Goal: Complete application form: Complete application form

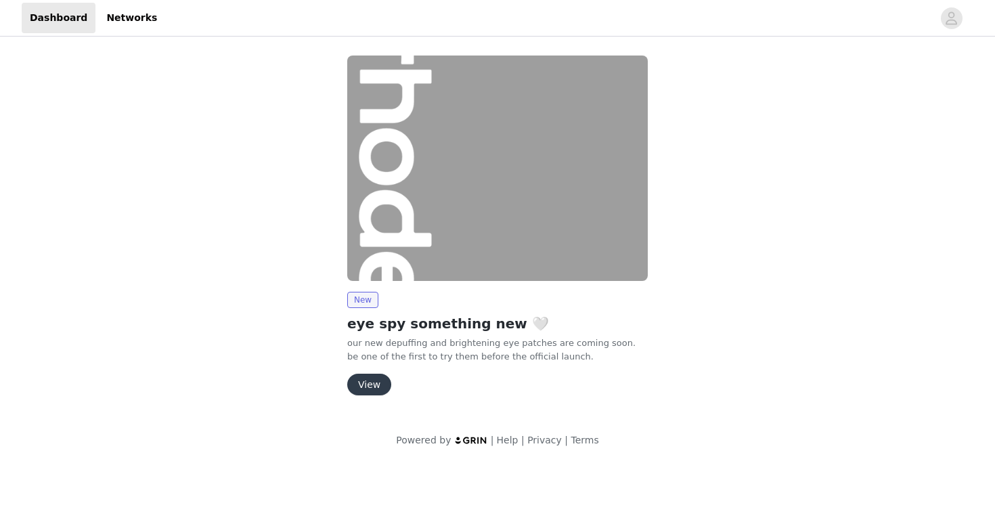
click at [375, 381] on button "View" at bounding box center [369, 385] width 44 height 22
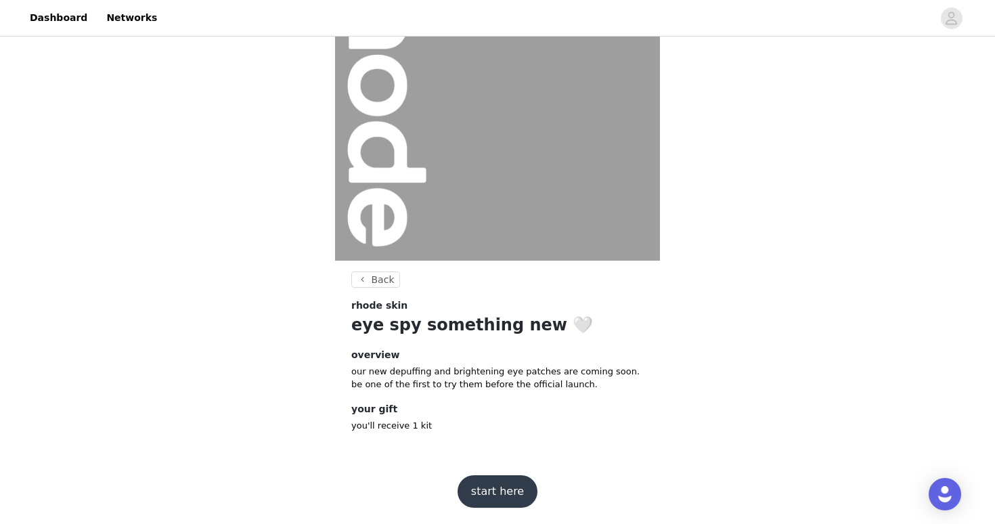
scroll to position [104, 0]
click at [480, 488] on button "start here" at bounding box center [498, 492] width 80 height 33
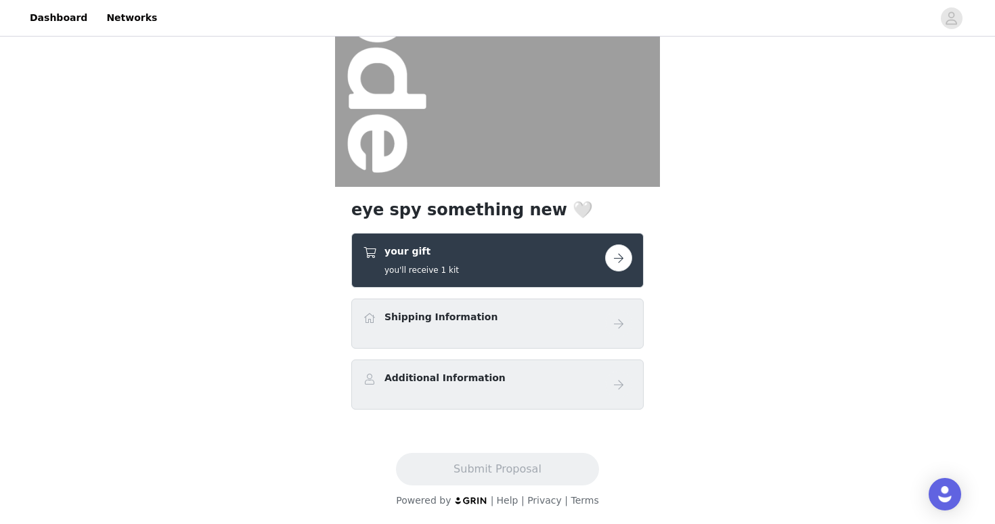
scroll to position [178, 0]
click at [621, 251] on button "button" at bounding box center [618, 257] width 27 height 27
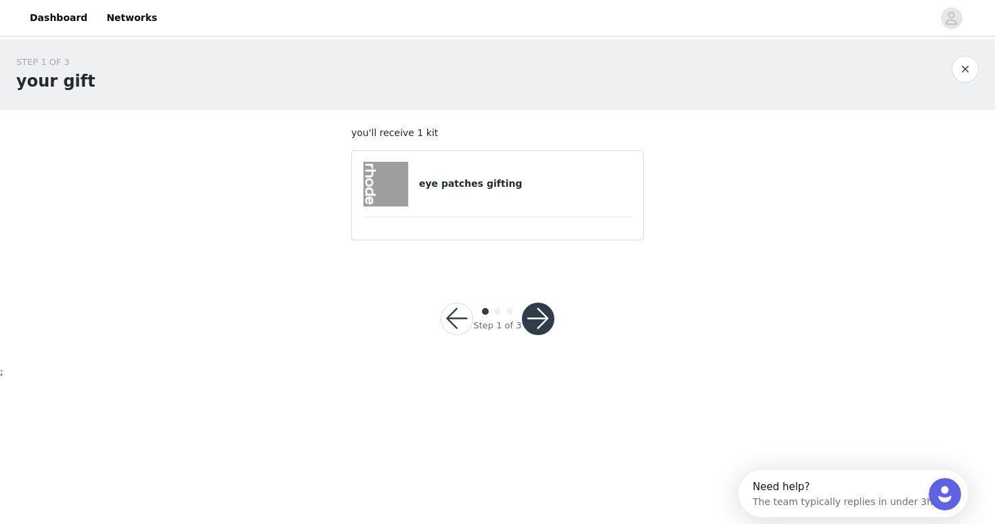
click at [491, 179] on h4 "eye patches gifting" at bounding box center [525, 184] width 213 height 14
click at [542, 322] on button "button" at bounding box center [538, 319] width 33 height 33
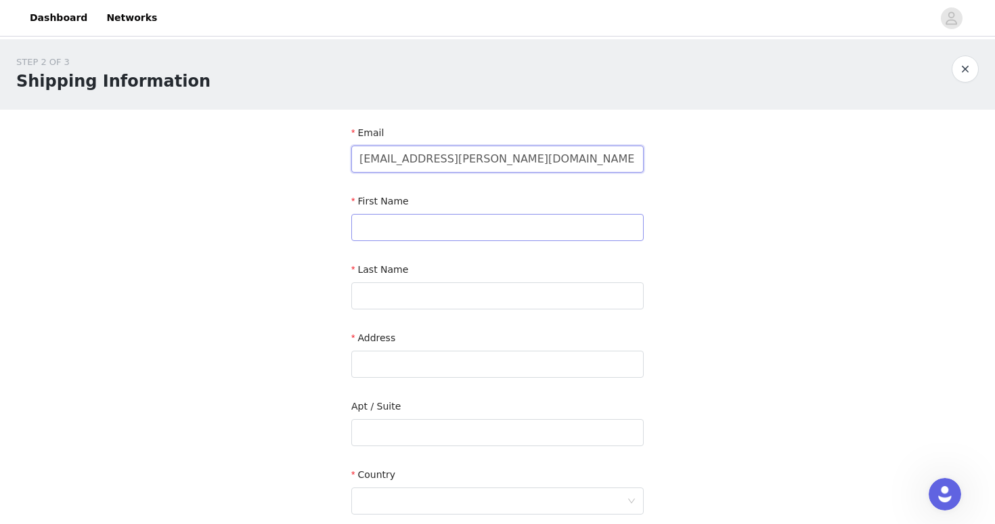
type input "[EMAIL_ADDRESS][PERSON_NAME][DOMAIN_NAME]"
type input "[PERSON_NAME]"
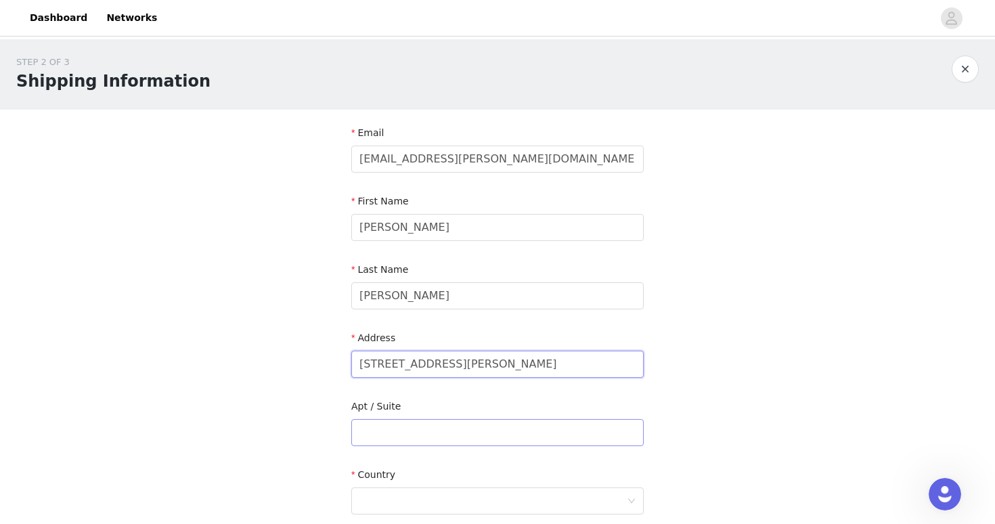
type input "[STREET_ADDRESS][PERSON_NAME]"
click at [440, 435] on input "text" at bounding box center [497, 432] width 293 height 27
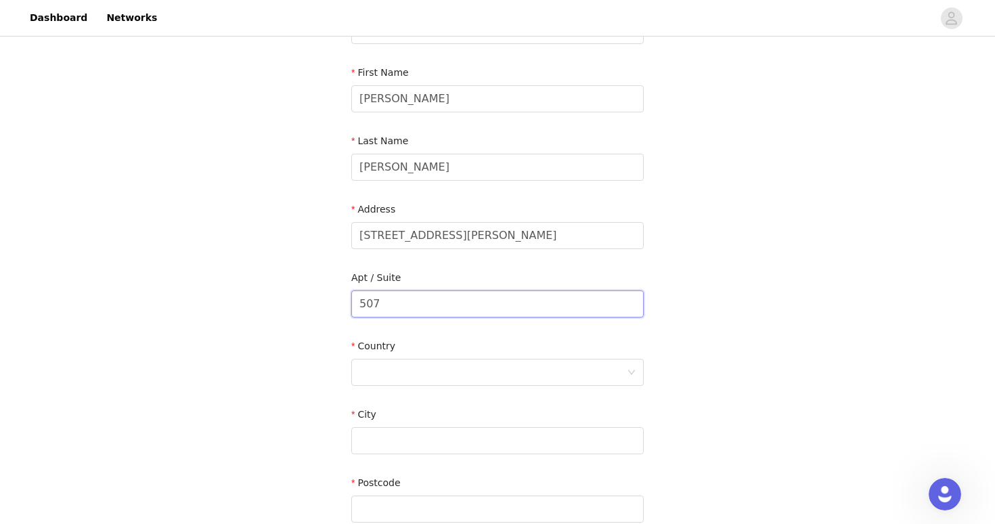
type input "507"
click at [463, 354] on div "Country" at bounding box center [497, 349] width 293 height 20
click at [464, 367] on div at bounding box center [493, 373] width 267 height 26
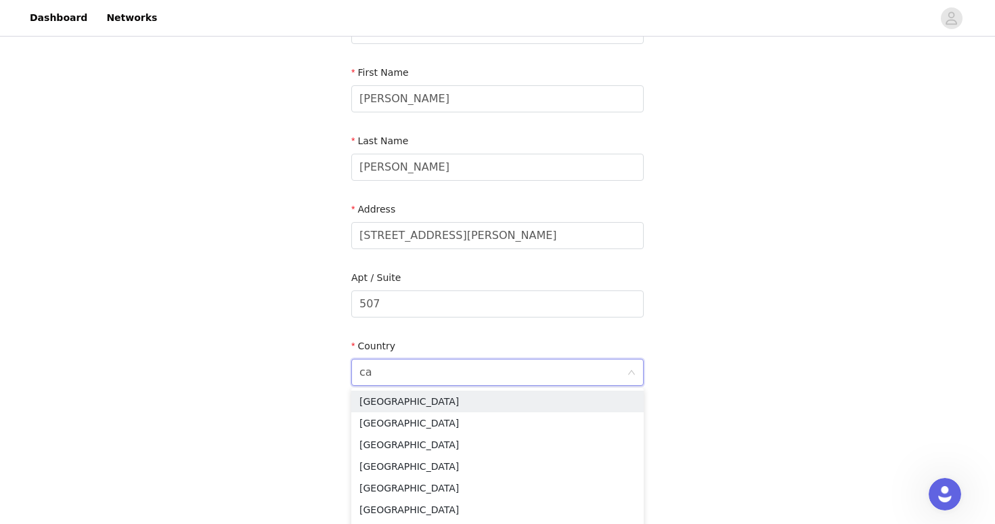
type input "can"
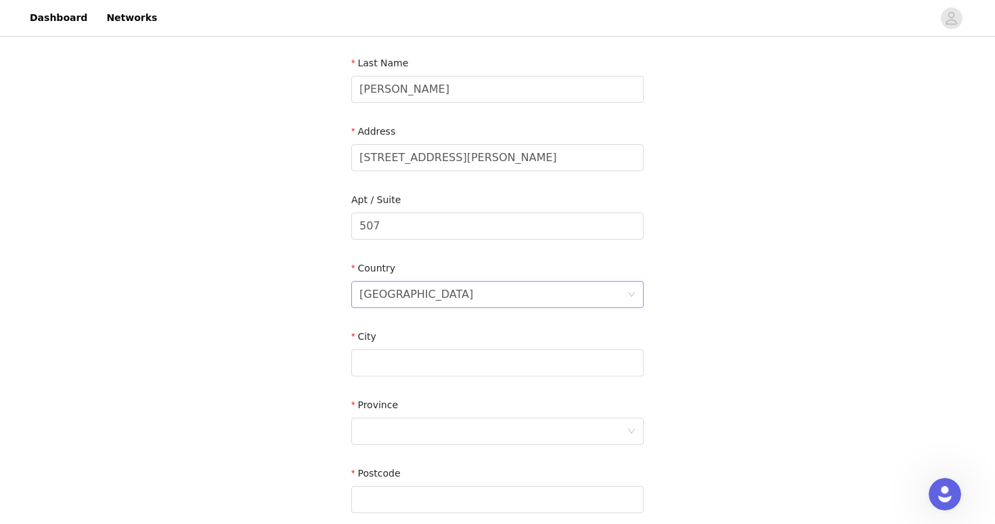
scroll to position [295, 0]
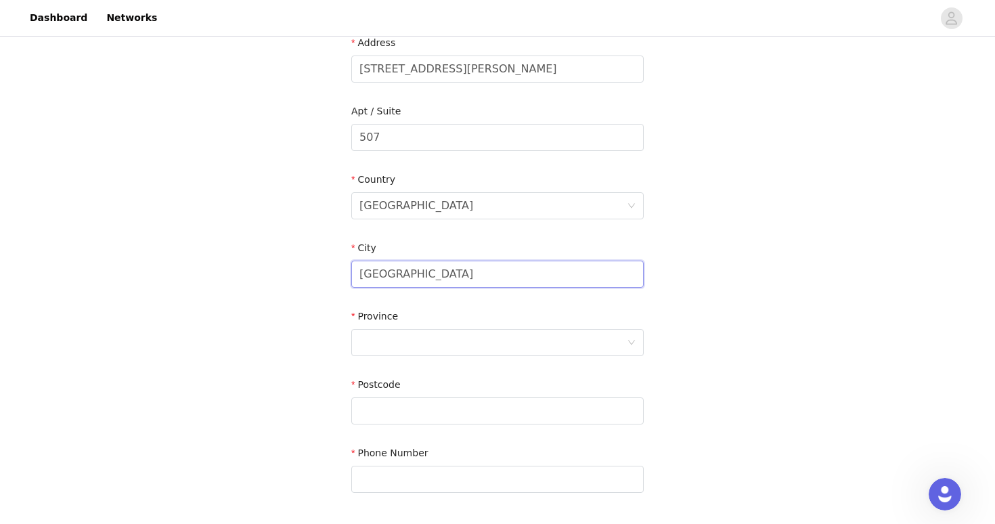
type input "[GEOGRAPHIC_DATA]"
drag, startPoint x: 440, startPoint y: 259, endPoint x: 427, endPoint y: 259, distance: 13.5
click at [427, 259] on div "City" at bounding box center [497, 251] width 293 height 20
drag, startPoint x: 418, startPoint y: 276, endPoint x: 353, endPoint y: 274, distance: 64.4
click at [353, 276] on input "[GEOGRAPHIC_DATA]" at bounding box center [497, 274] width 293 height 27
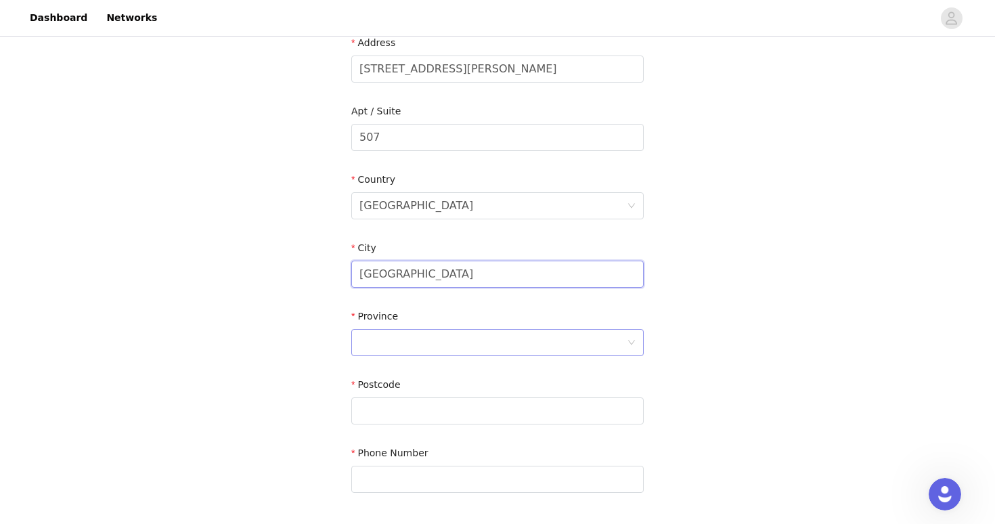
type input "[GEOGRAPHIC_DATA]"
click at [360, 338] on div at bounding box center [493, 343] width 267 height 26
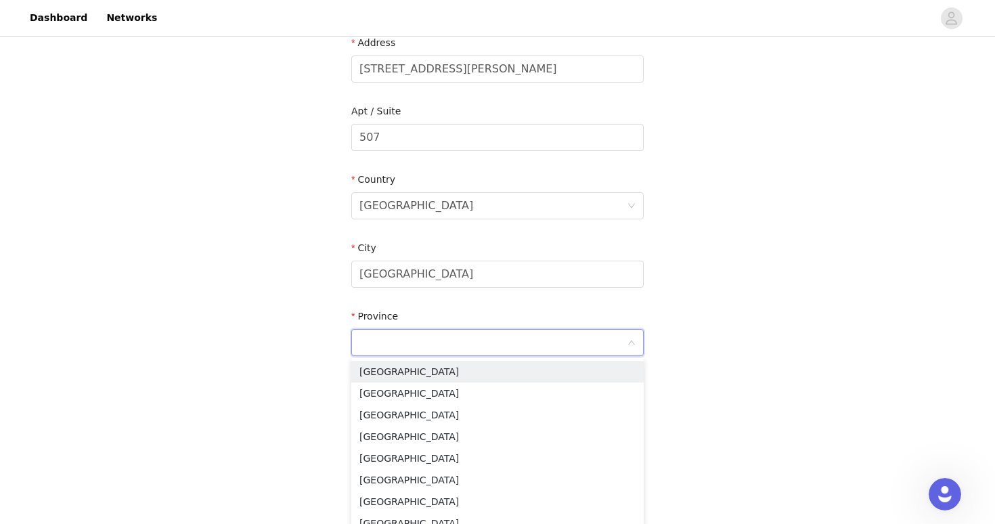
type input "Q"
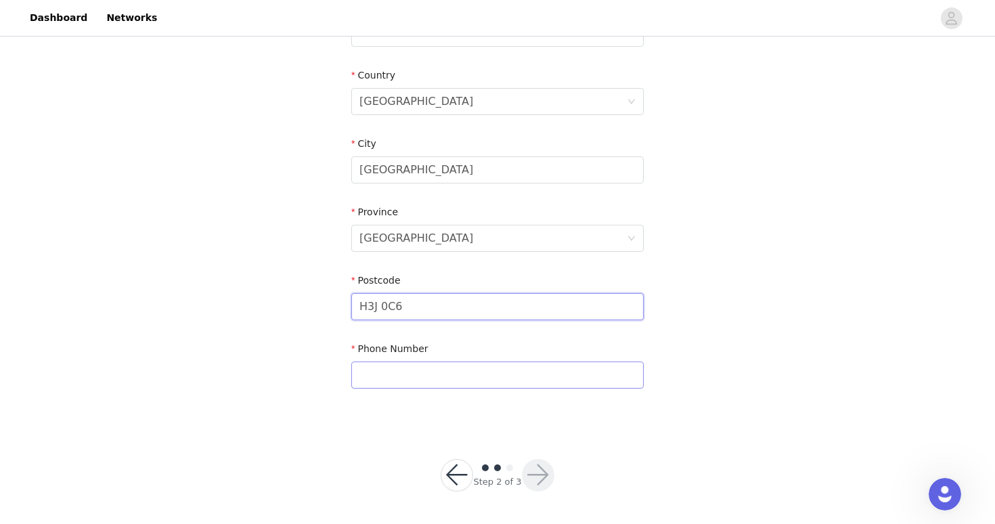
type input "H3J 0C6"
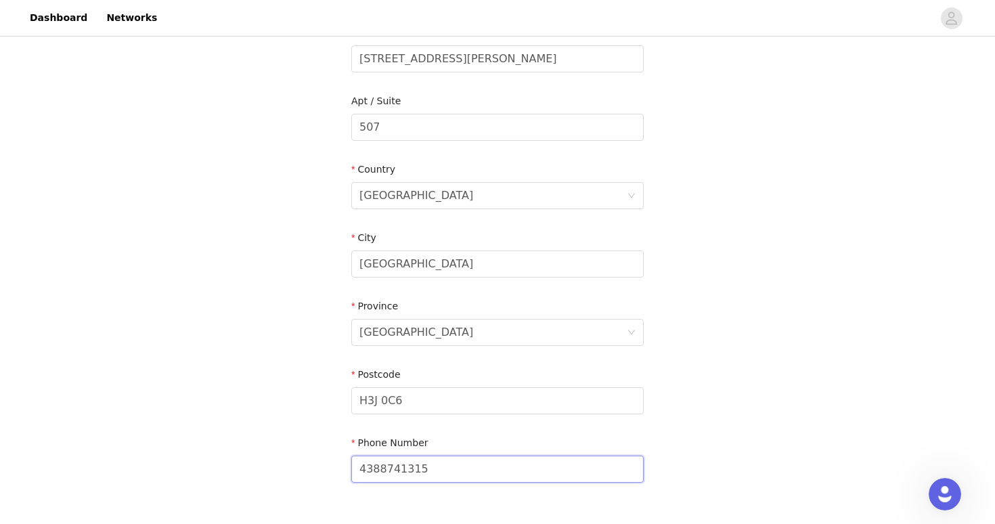
scroll to position [370, 0]
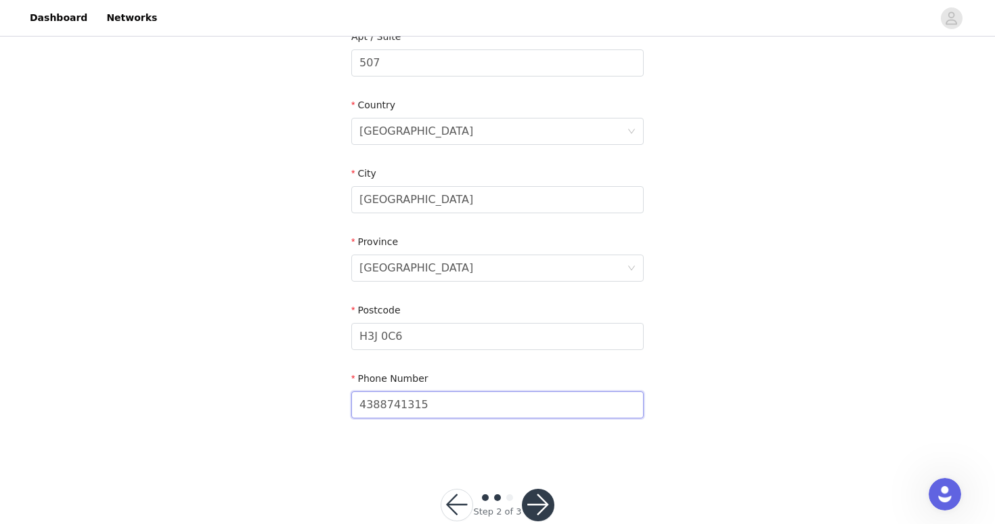
type input "4388741315"
click at [542, 500] on button "button" at bounding box center [538, 505] width 33 height 33
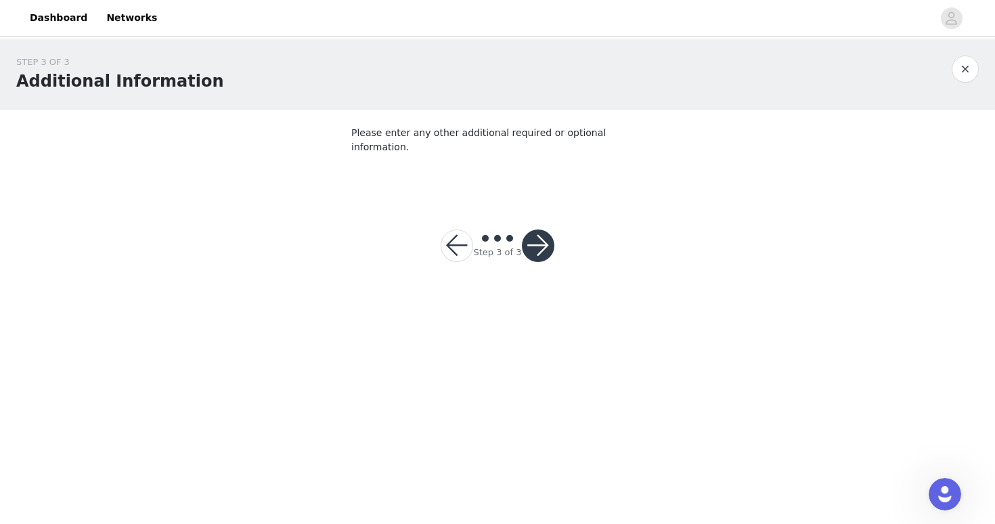
click at [539, 236] on button "button" at bounding box center [538, 246] width 33 height 33
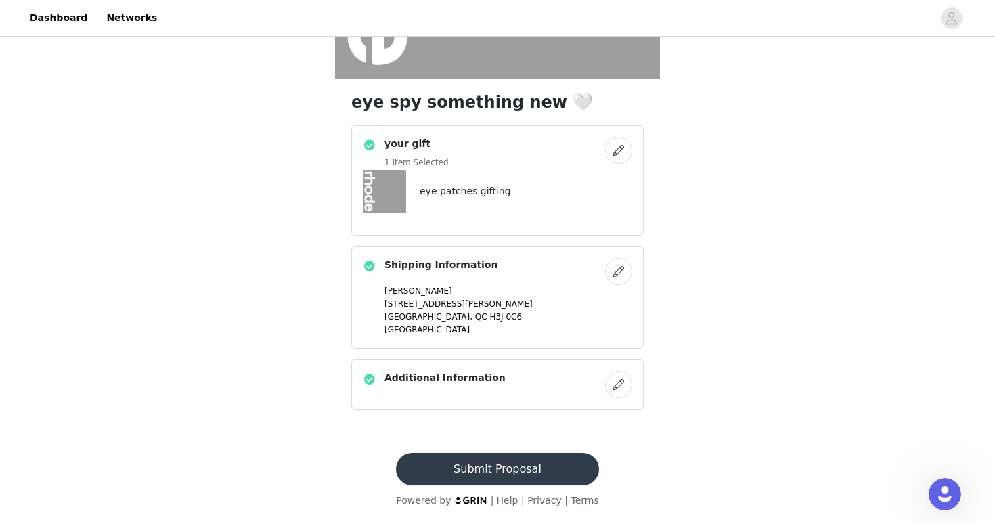
scroll to position [286, 0]
click at [522, 465] on button "Submit Proposal" at bounding box center [497, 469] width 202 height 33
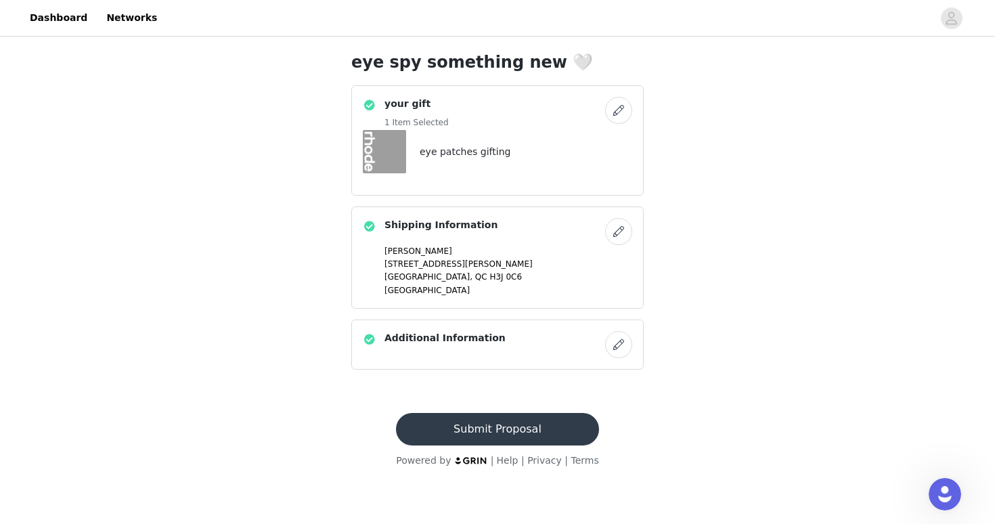
scroll to position [0, 0]
